Goal: Transaction & Acquisition: Download file/media

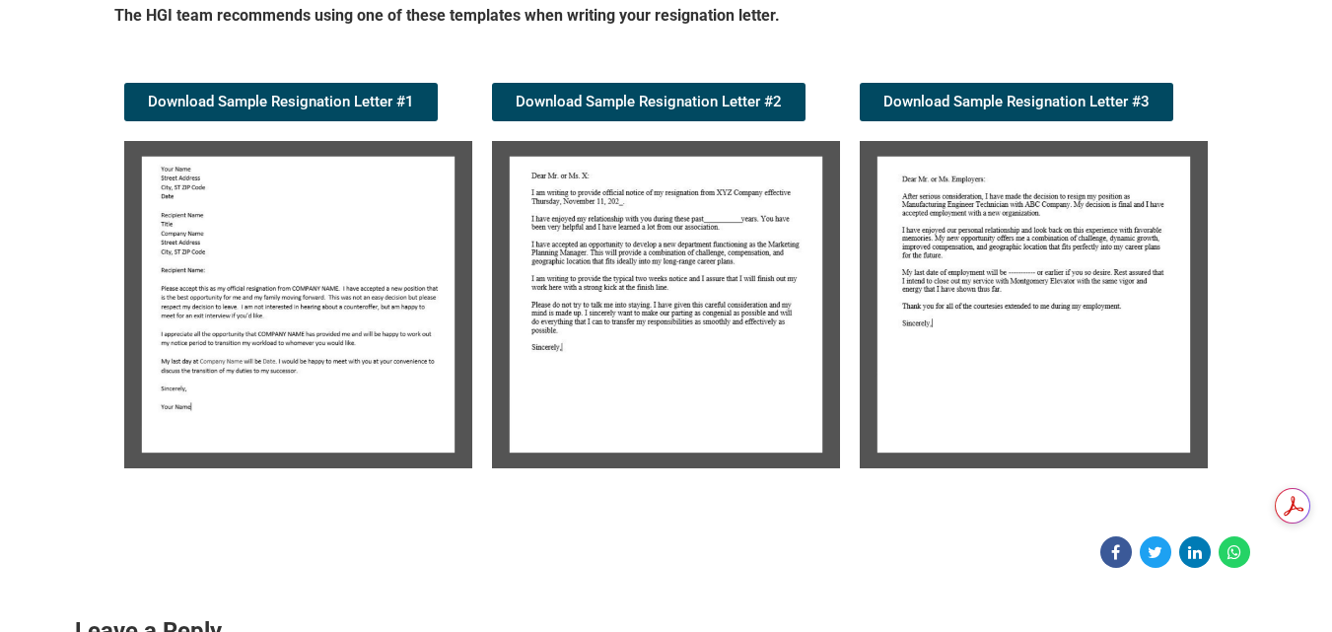
scroll to position [357, 0]
click at [290, 329] on img at bounding box center [298, 304] width 348 height 327
click at [301, 77] on div "Download Sample Resignation Letter #1" at bounding box center [298, 275] width 368 height 405
click at [285, 98] on span "Download Sample Resignation Letter #1" at bounding box center [281, 102] width 266 height 15
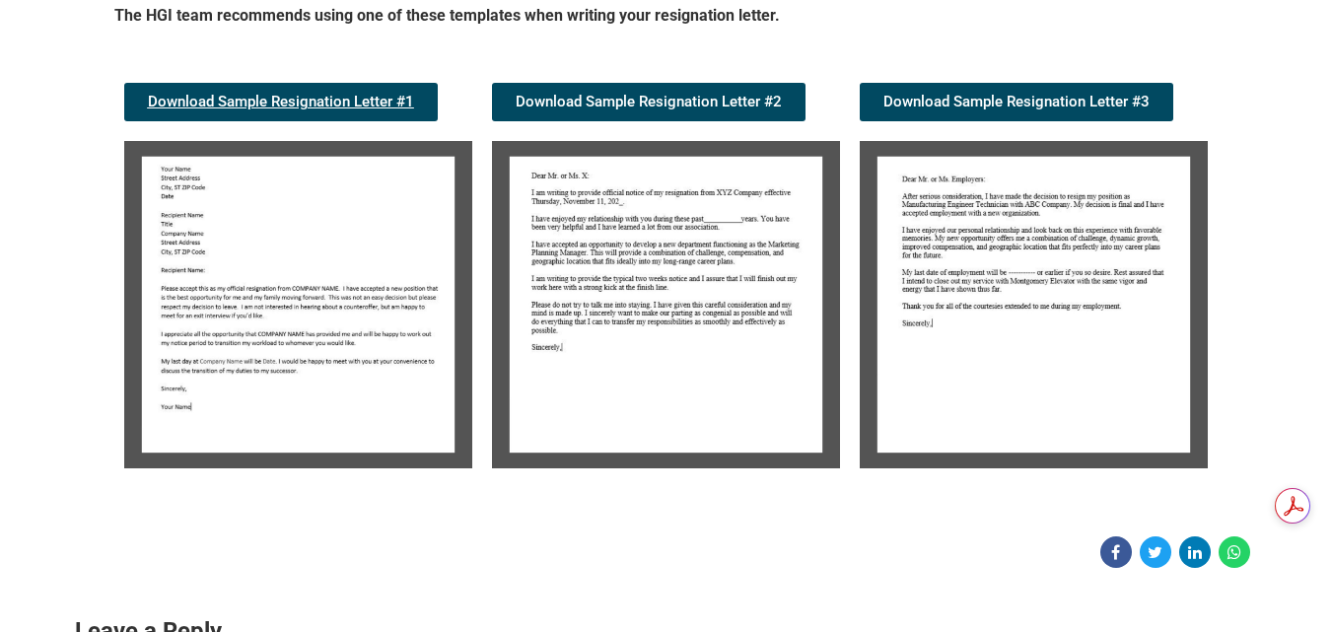
click at [285, 98] on span "Download Sample Resignation Letter #1" at bounding box center [281, 102] width 266 height 15
drag, startPoint x: 328, startPoint y: 405, endPoint x: 369, endPoint y: 562, distance: 161.8
click at [369, 562] on div at bounding box center [666, 552] width 1183 height 32
click at [310, 348] on img at bounding box center [298, 304] width 348 height 327
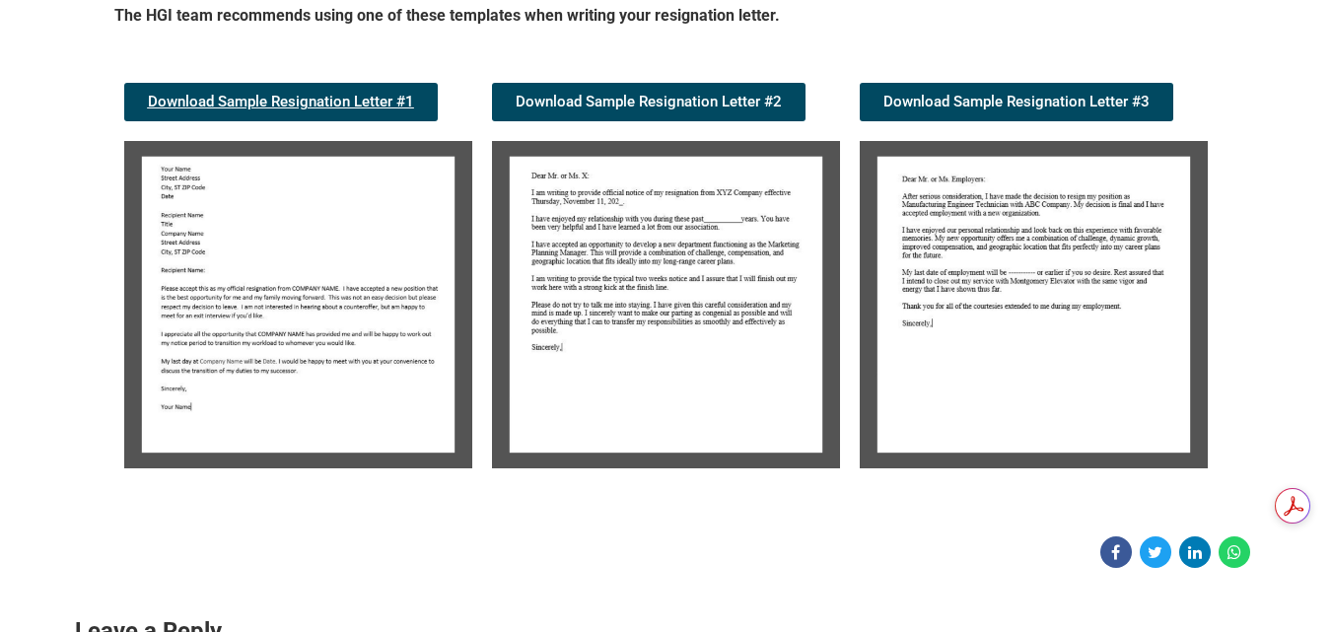
click at [353, 100] on span "Download Sample Resignation Letter #1" at bounding box center [281, 102] width 266 height 15
